Goal: Go to known website: Go to known website

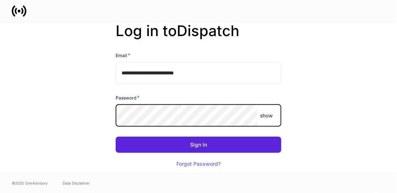
click at [116, 137] on button "Sign In" at bounding box center [199, 145] width 166 height 16
